Goal: Information Seeking & Learning: Learn about a topic

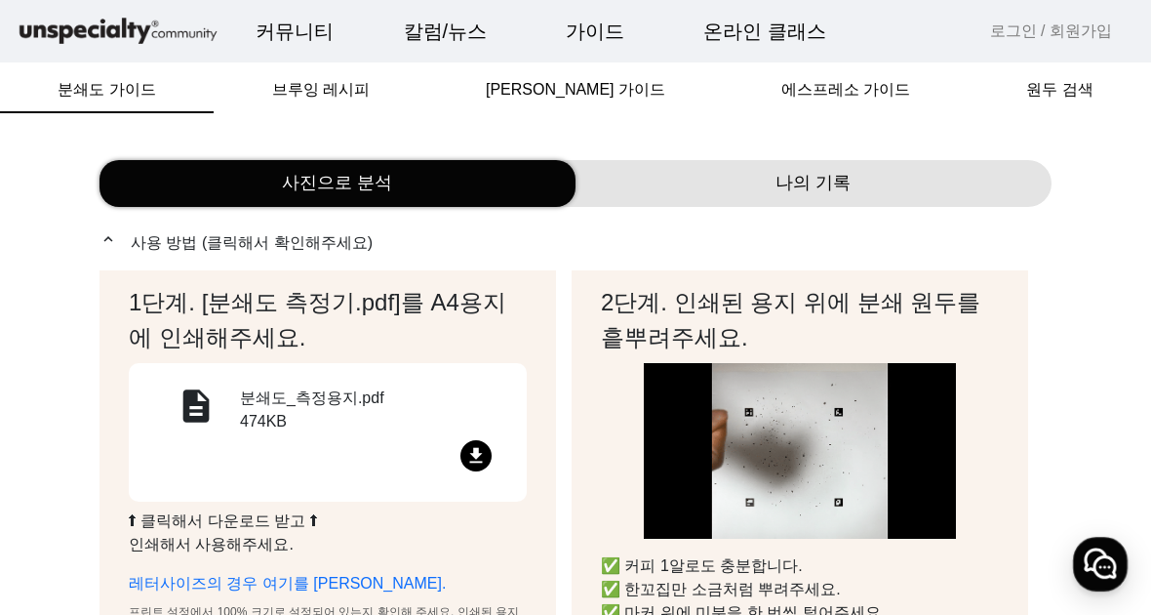
click at [302, 91] on span "브루잉 레시피" at bounding box center [321, 90] width 98 height 16
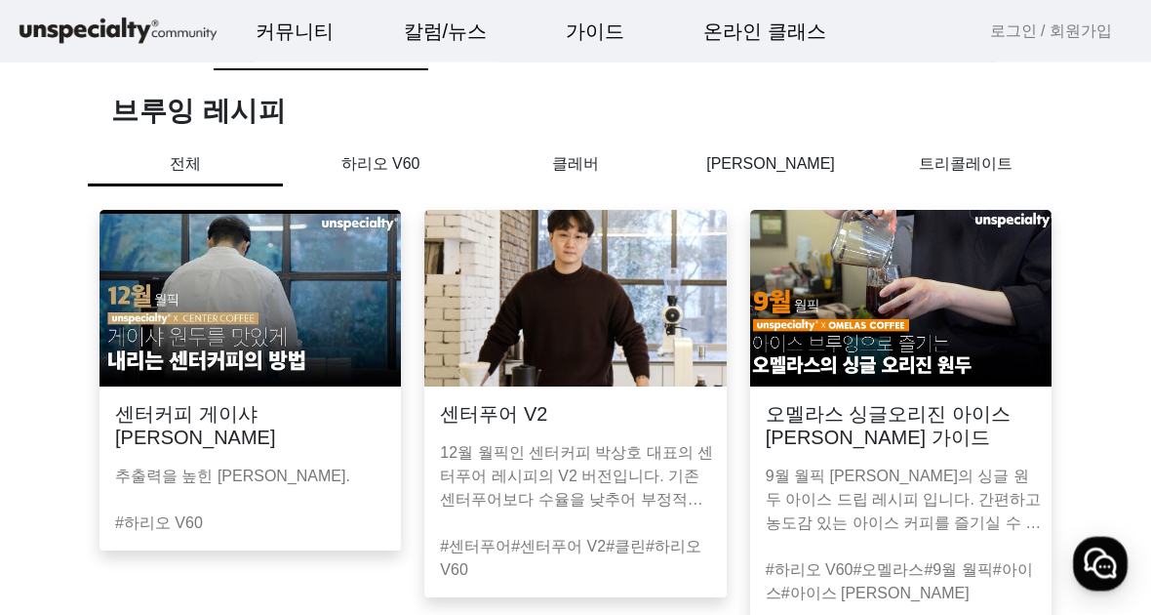
scroll to position [44, 0]
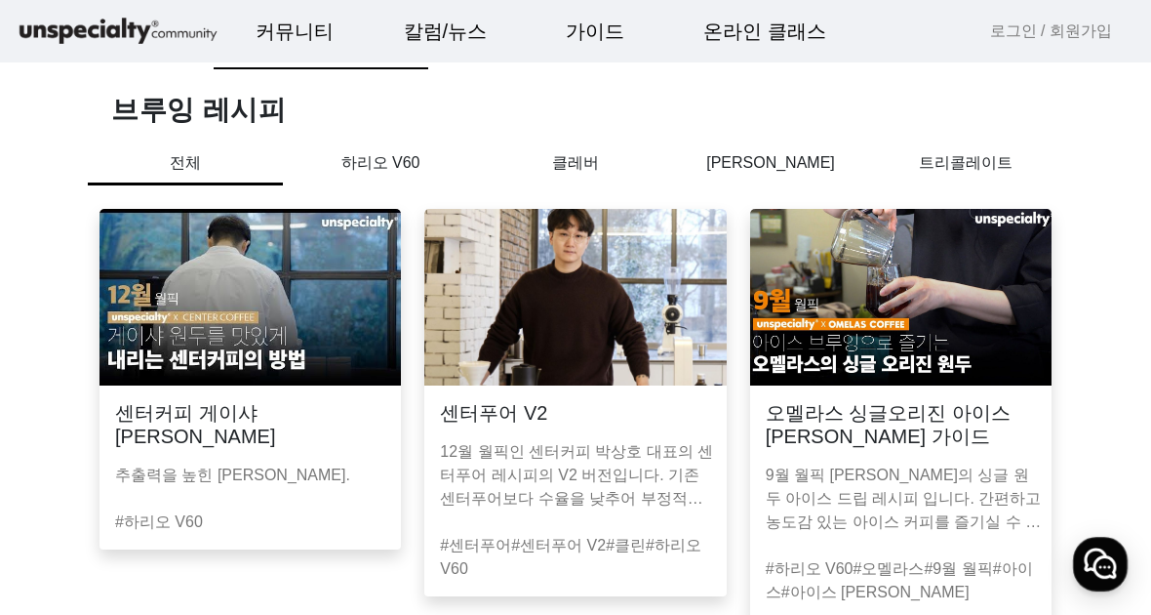
click at [304, 326] on img at bounding box center [250, 297] width 301 height 177
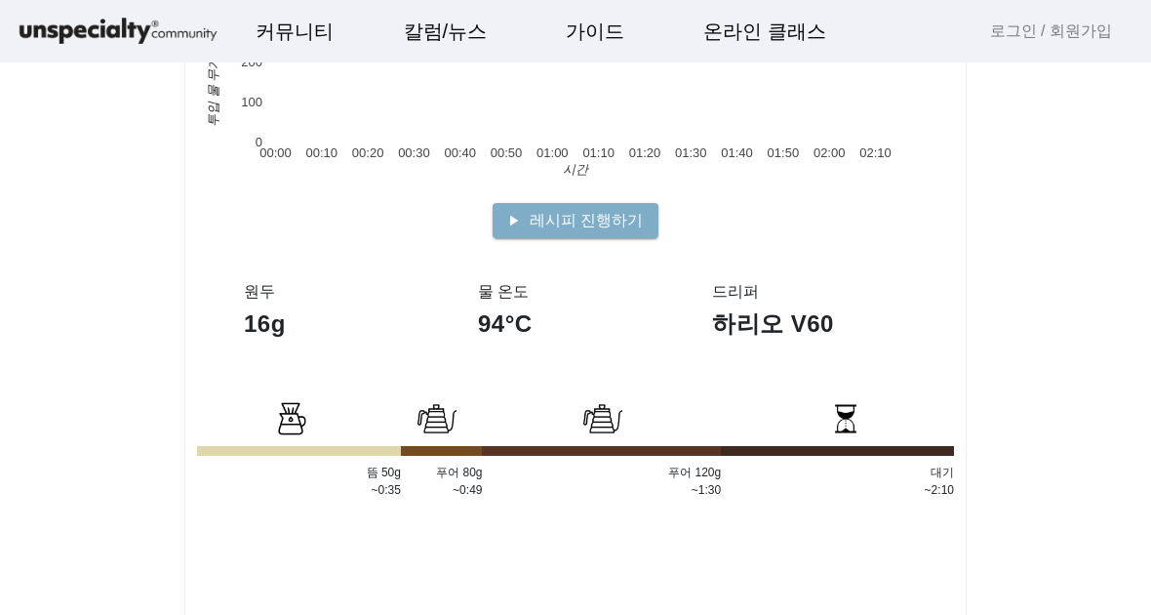
scroll to position [484, 0]
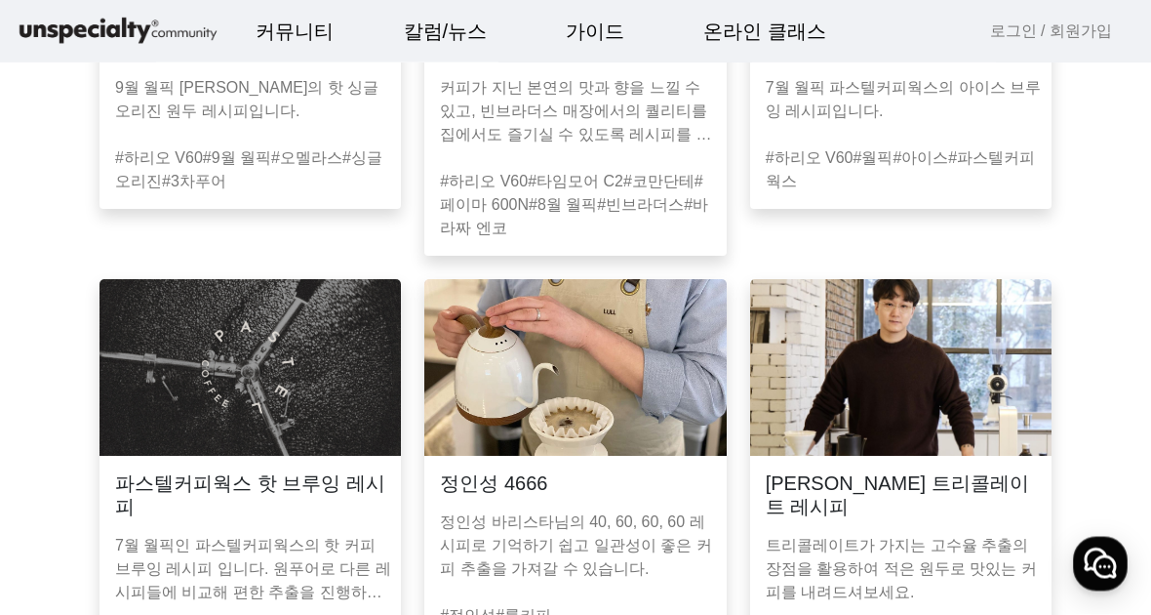
scroll to position [865, 0]
click at [630, 328] on img at bounding box center [574, 367] width 301 height 177
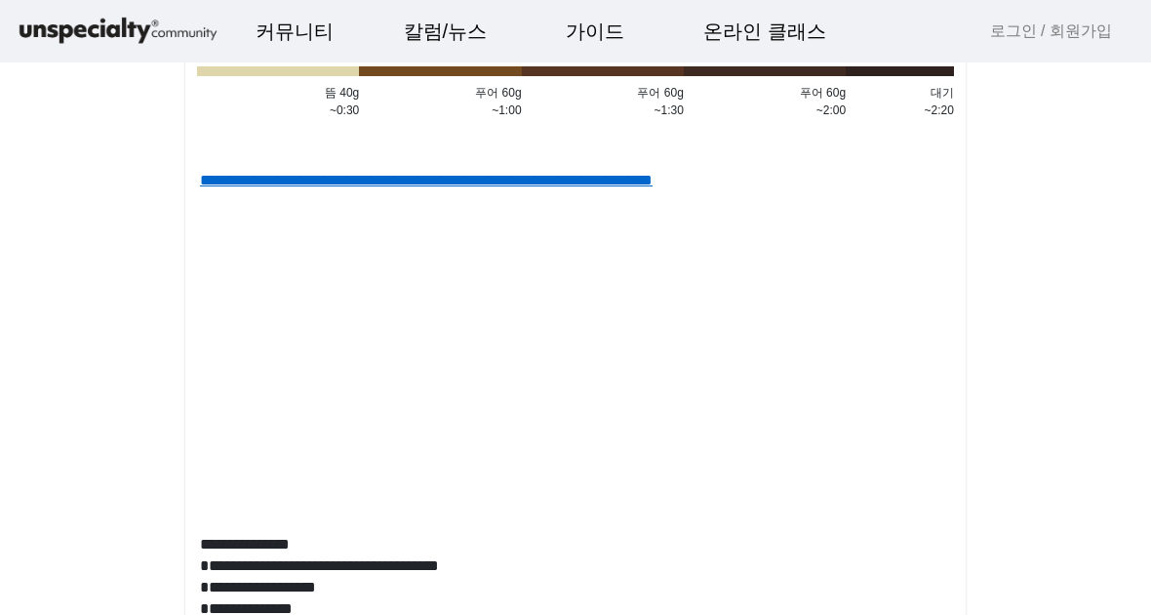
scroll to position [875, 0]
